Goal: Task Accomplishment & Management: Manage account settings

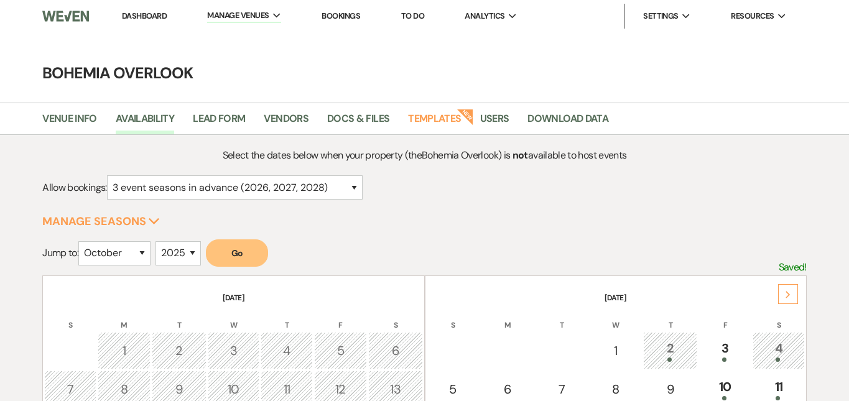
select select "10"
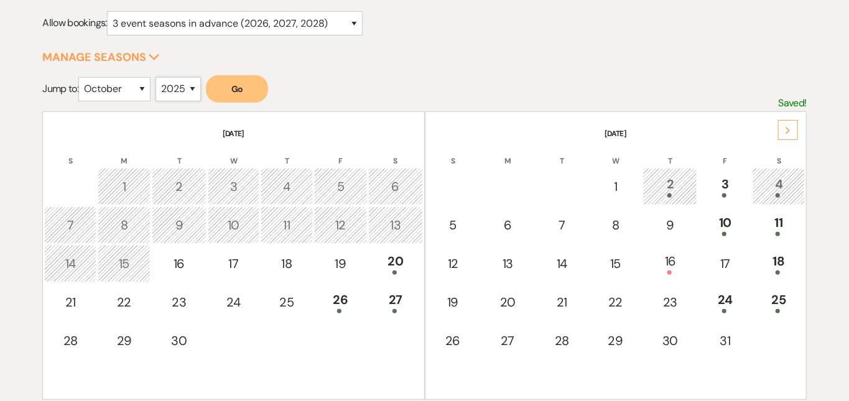
select select "2026"
click at [243, 85] on button "Go" at bounding box center [237, 88] width 62 height 27
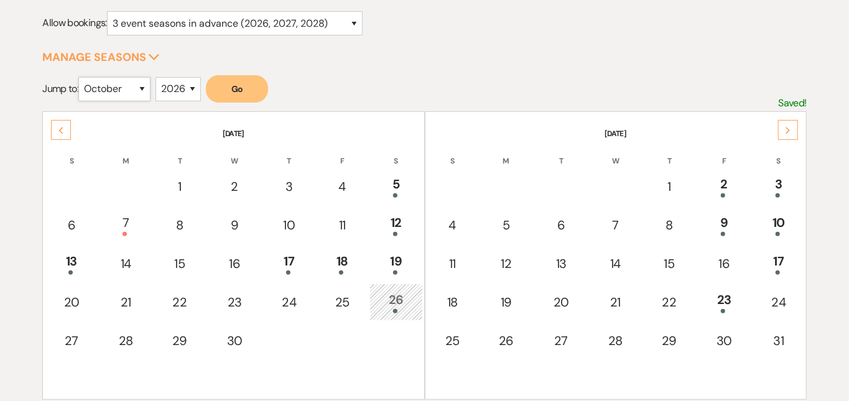
select select "9"
click at [224, 87] on button "Go" at bounding box center [237, 88] width 62 height 27
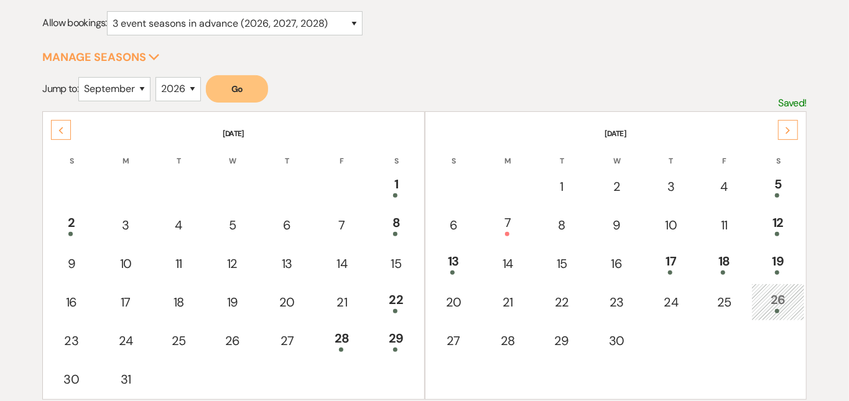
click at [787, 125] on div "Next" at bounding box center [789, 130] width 20 height 20
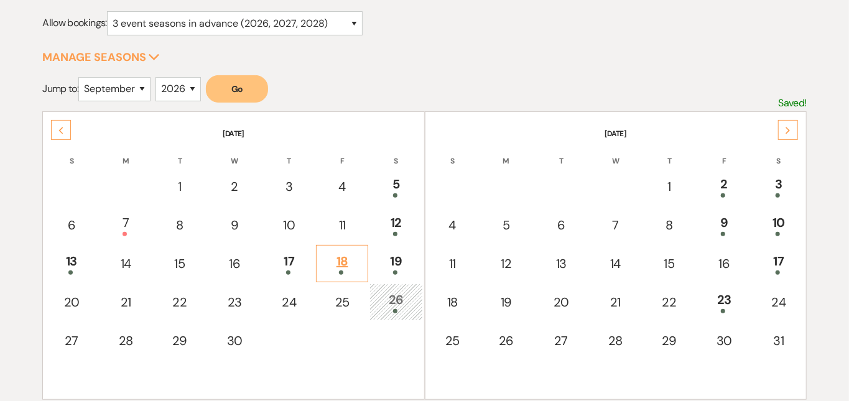
click at [344, 255] on div "18" at bounding box center [342, 263] width 39 height 23
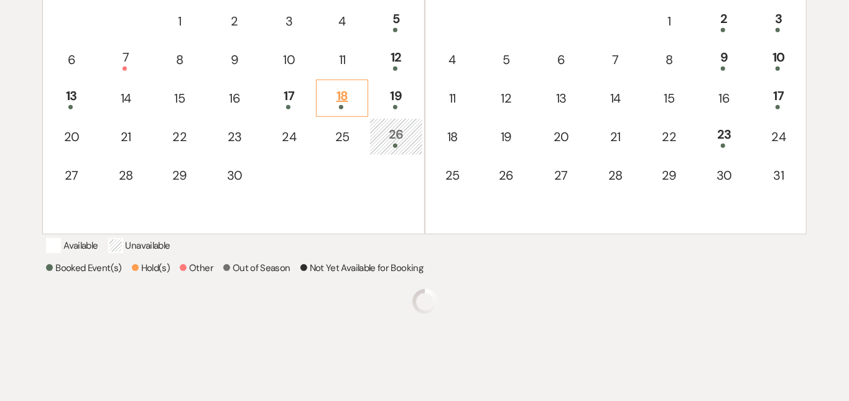
scroll to position [372, 0]
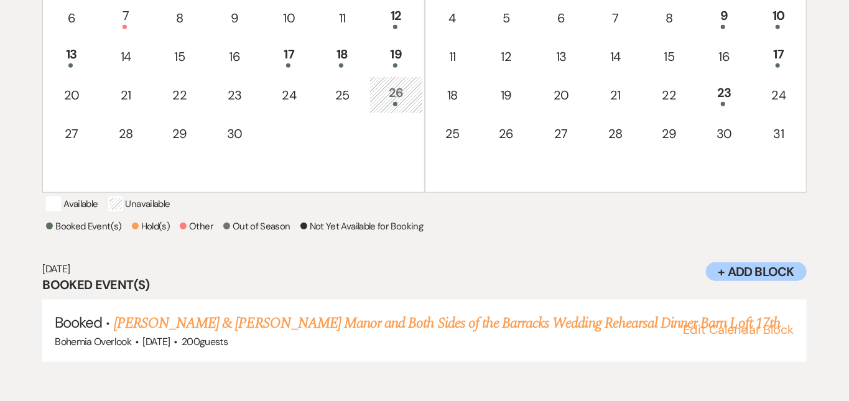
click at [825, 230] on div "Select the dates below when your property (the Bohemia Overlook ) is not availa…" at bounding box center [424, 81] width 849 height 611
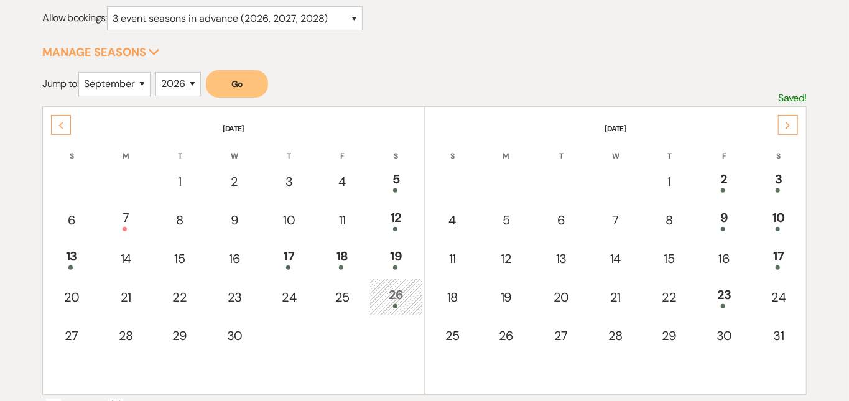
scroll to position [167, 0]
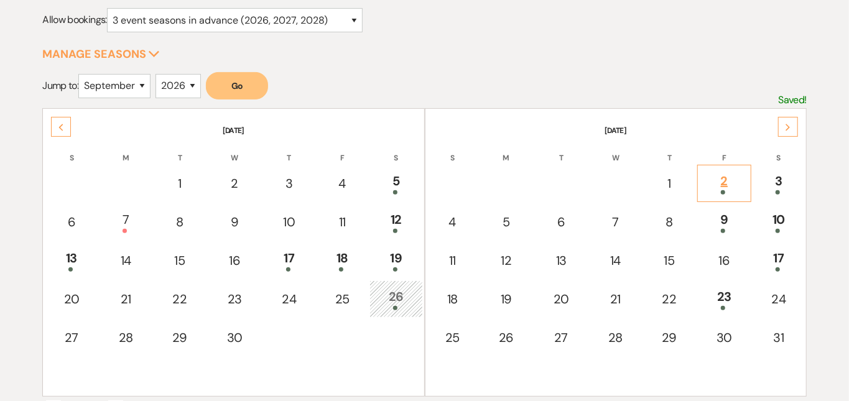
click at [737, 176] on div "2" at bounding box center [724, 183] width 40 height 23
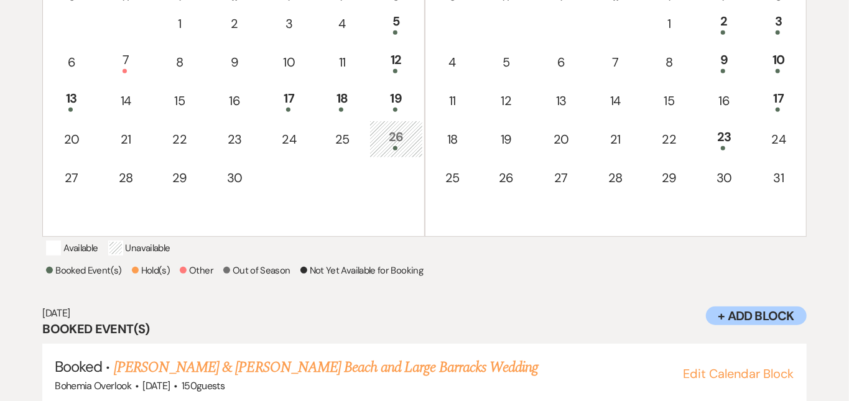
scroll to position [327, 0]
click at [723, 58] on div "9" at bounding box center [724, 62] width 40 height 23
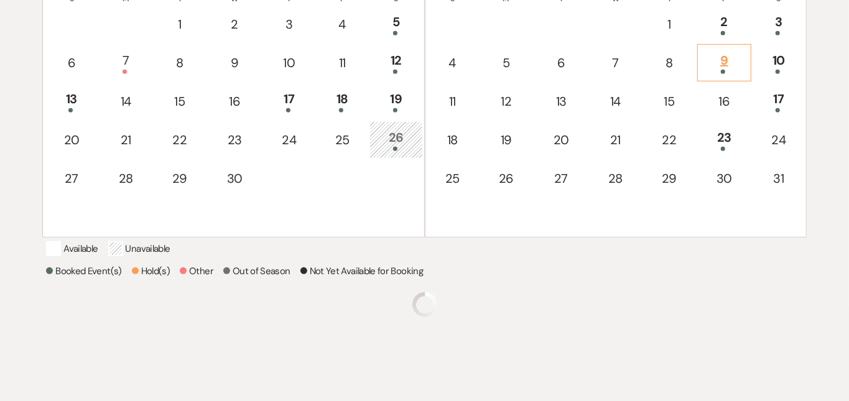
scroll to position [372, 0]
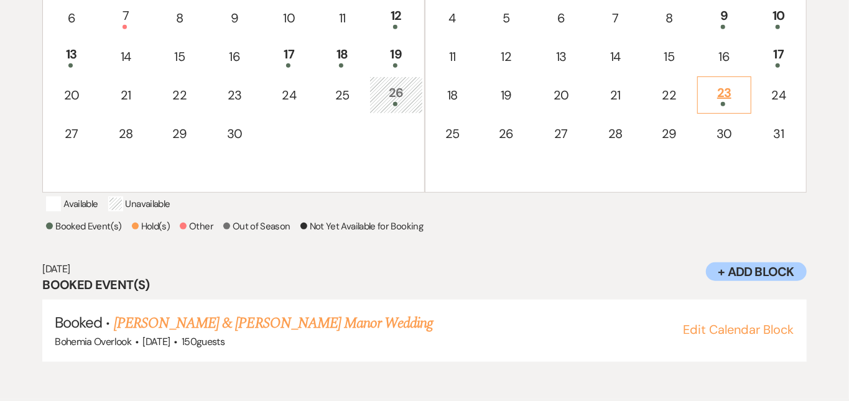
click at [715, 84] on div "23" at bounding box center [724, 94] width 40 height 23
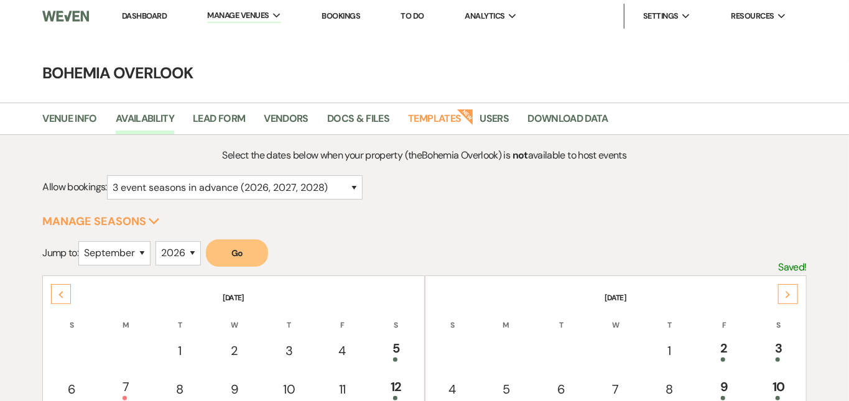
scroll to position [0, 0]
click at [137, 13] on link "Dashboard" at bounding box center [144, 16] width 45 height 11
